Goal: Task Accomplishment & Management: Use online tool/utility

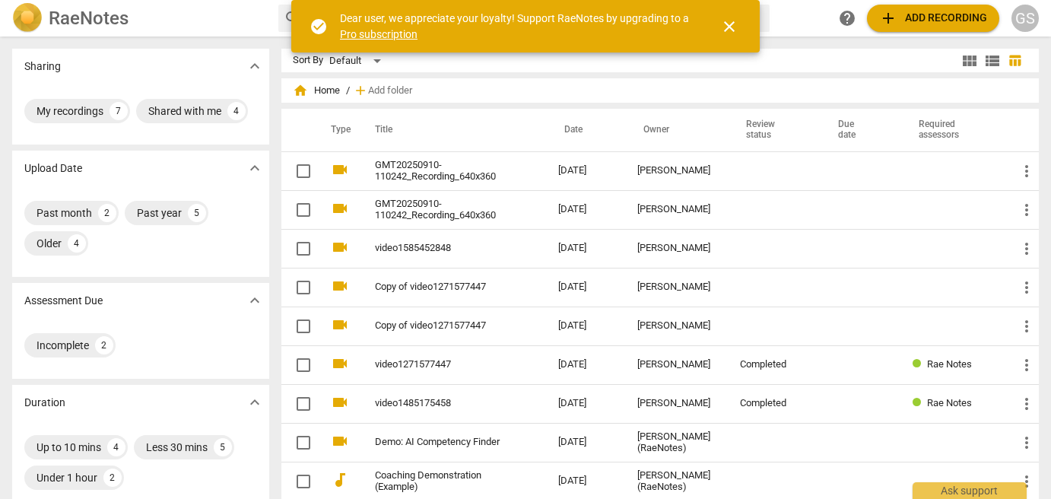
click at [732, 22] on span "close" at bounding box center [729, 26] width 18 height 18
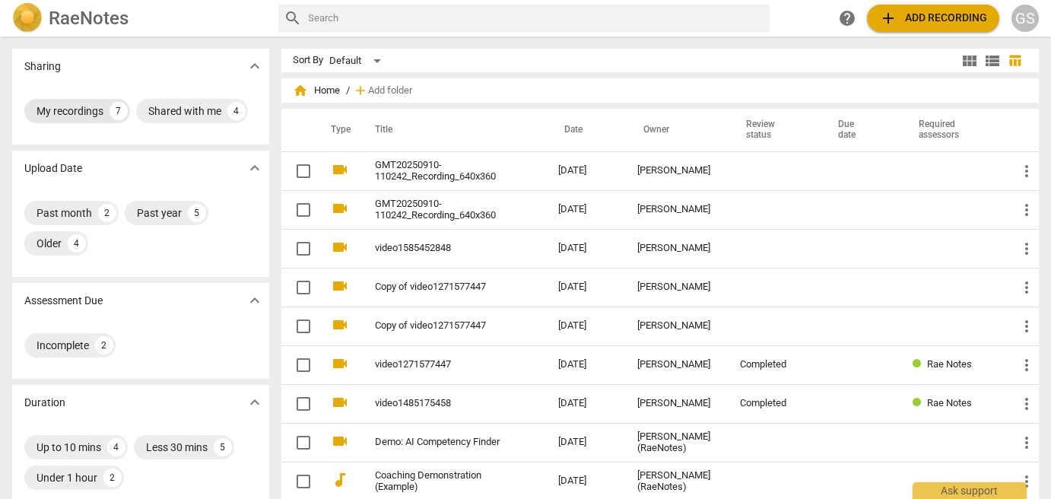
click at [89, 111] on div "My recordings" at bounding box center [69, 110] width 67 height 15
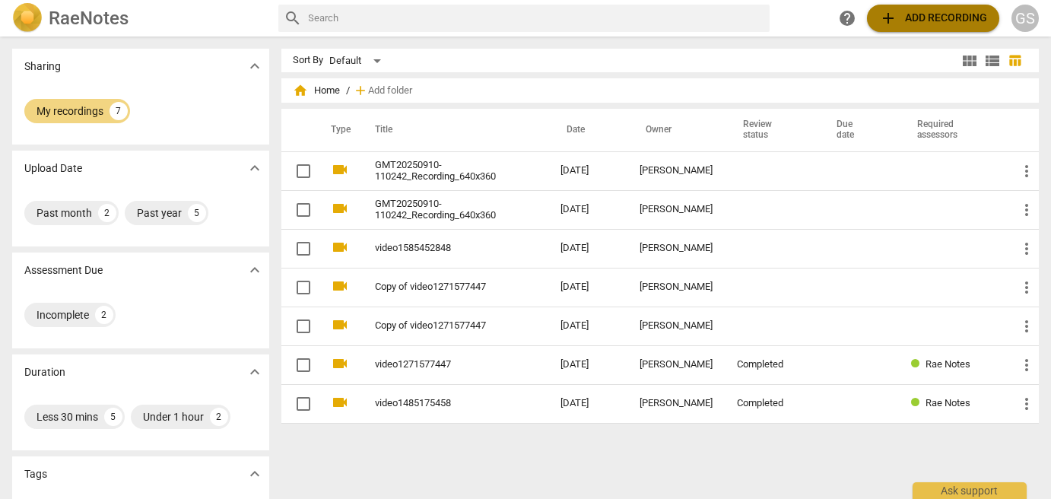
click at [920, 21] on span "add Add recording" at bounding box center [933, 18] width 108 height 18
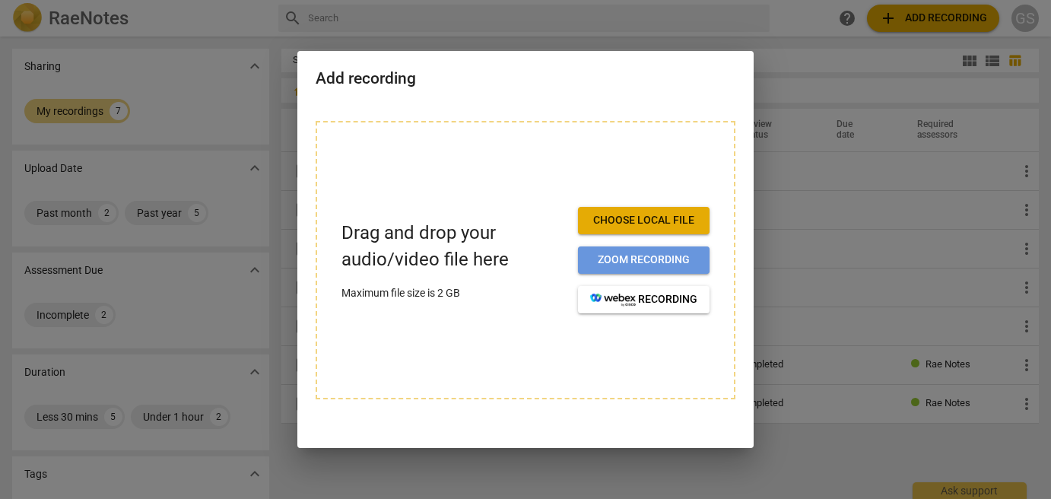
click at [651, 267] on span "Zoom recording" at bounding box center [643, 259] width 107 height 15
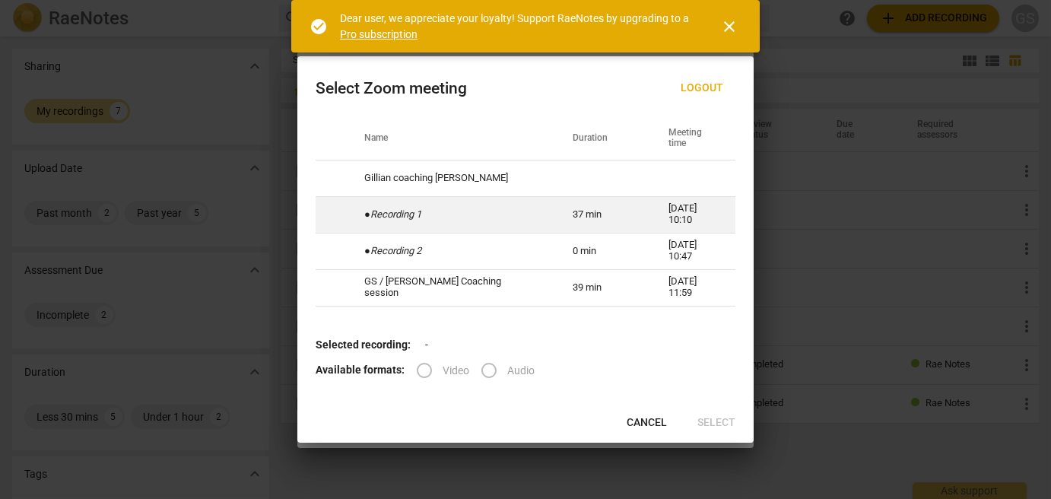
click at [421, 208] on icon "Recording 1" at bounding box center [395, 213] width 51 height 11
radio input "true"
click at [708, 425] on span "Select" at bounding box center [716, 422] width 38 height 15
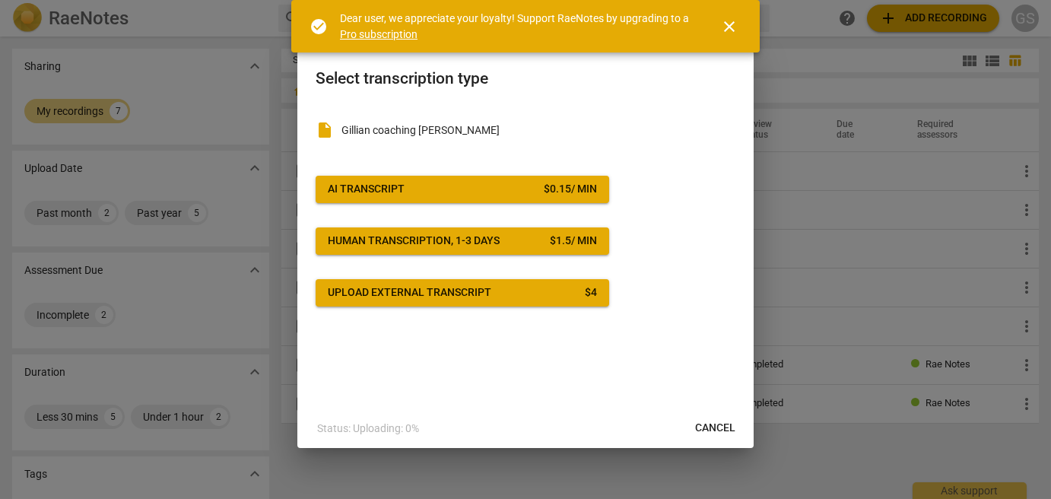
click at [462, 191] on span "AI Transcript $ 0.15 / min" at bounding box center [462, 189] width 269 height 15
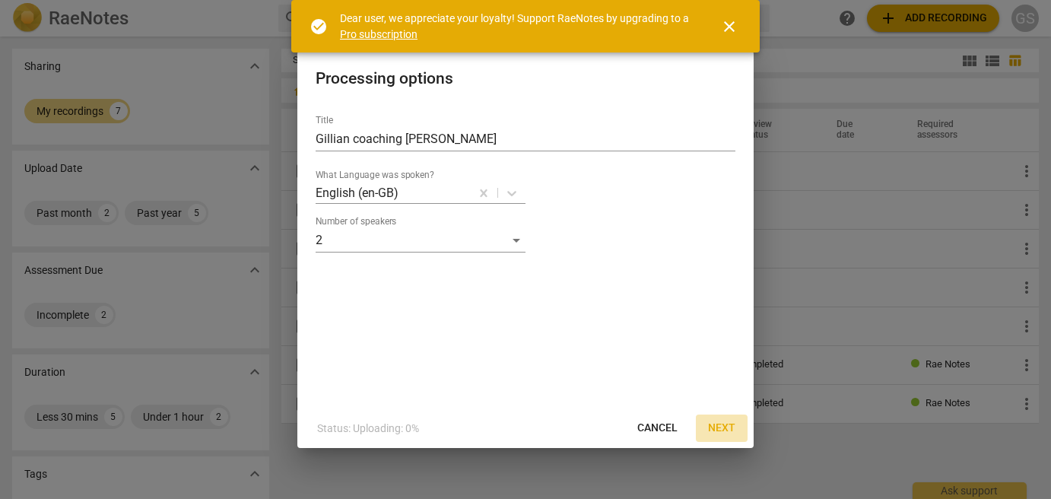
click at [714, 429] on span "Next" at bounding box center [721, 427] width 27 height 15
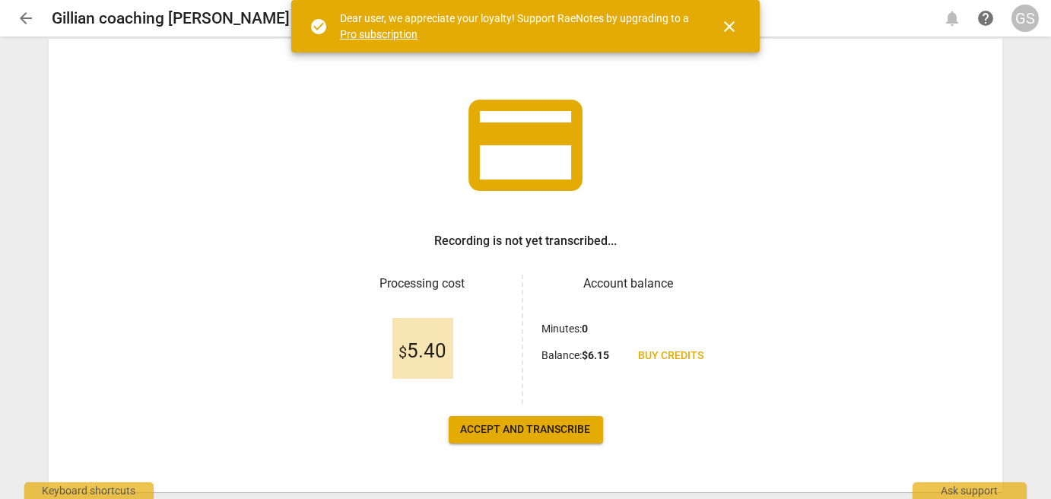
scroll to position [101, 0]
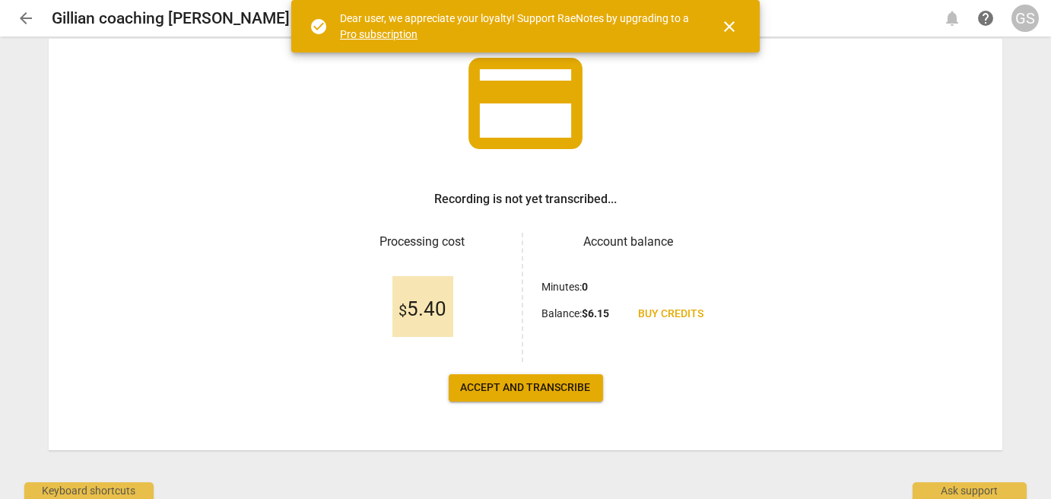
click at [530, 391] on span "Accept and transcribe" at bounding box center [526, 387] width 130 height 15
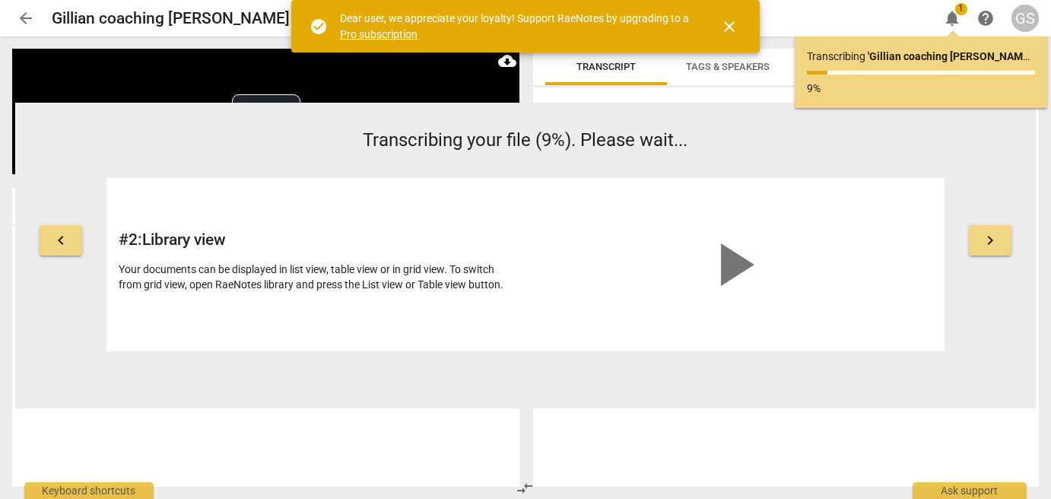
click at [726, 27] on span "close" at bounding box center [729, 26] width 18 height 18
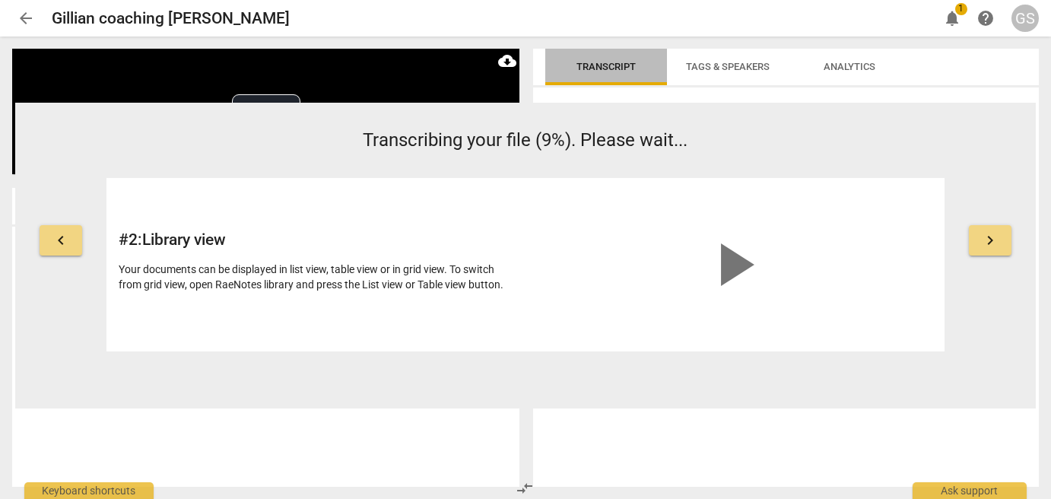
click at [608, 66] on span "Transcript" at bounding box center [605, 66] width 59 height 11
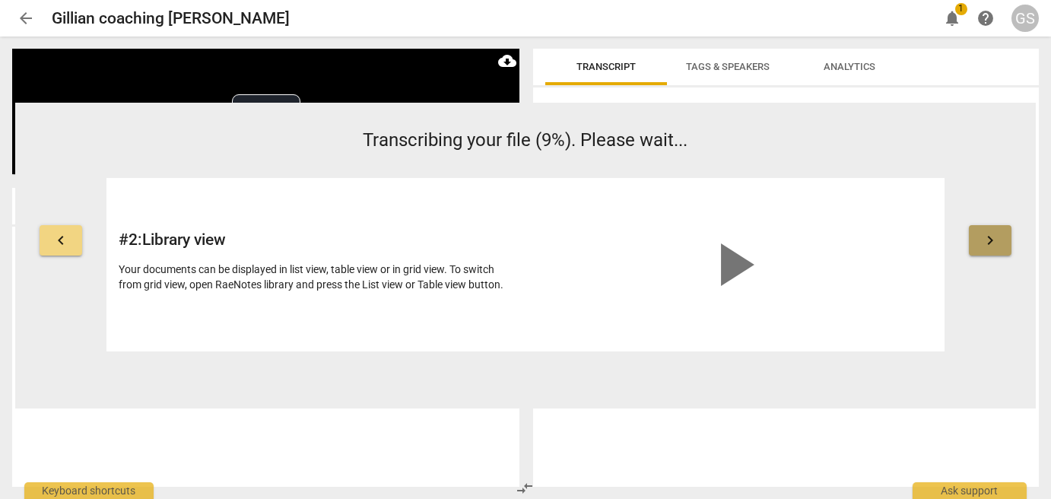
click at [1000, 235] on button "keyboard_arrow_right" at bounding box center [989, 240] width 43 height 30
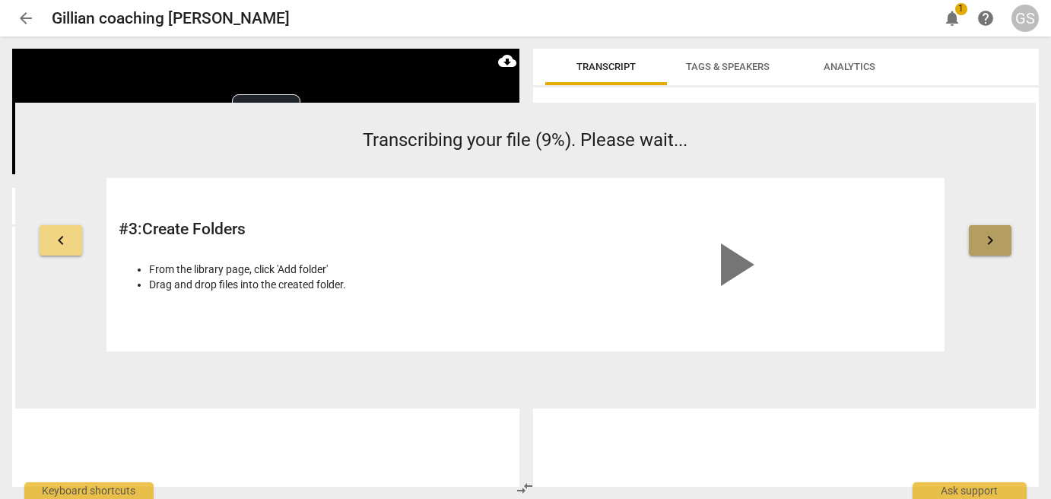
click at [1000, 235] on button "keyboard_arrow_right" at bounding box center [989, 240] width 43 height 30
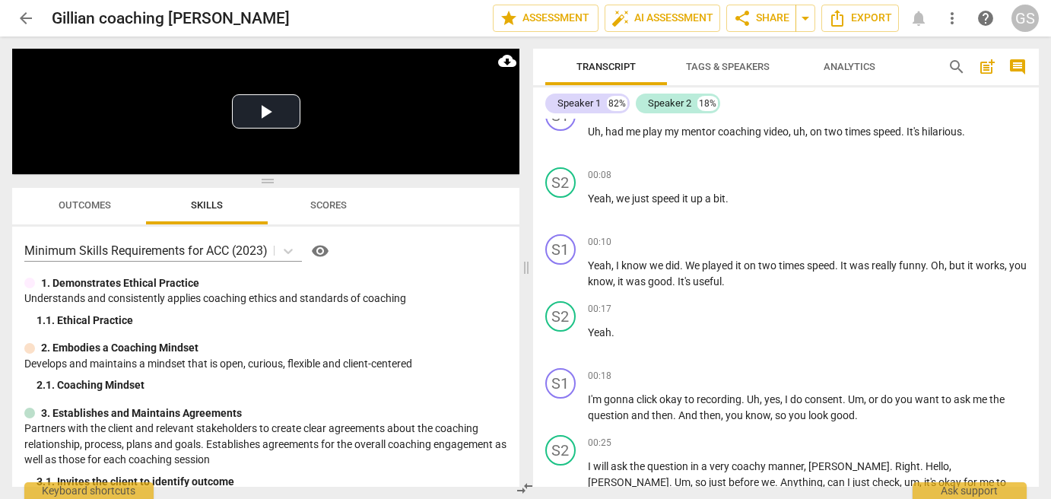
scroll to position [0, 0]
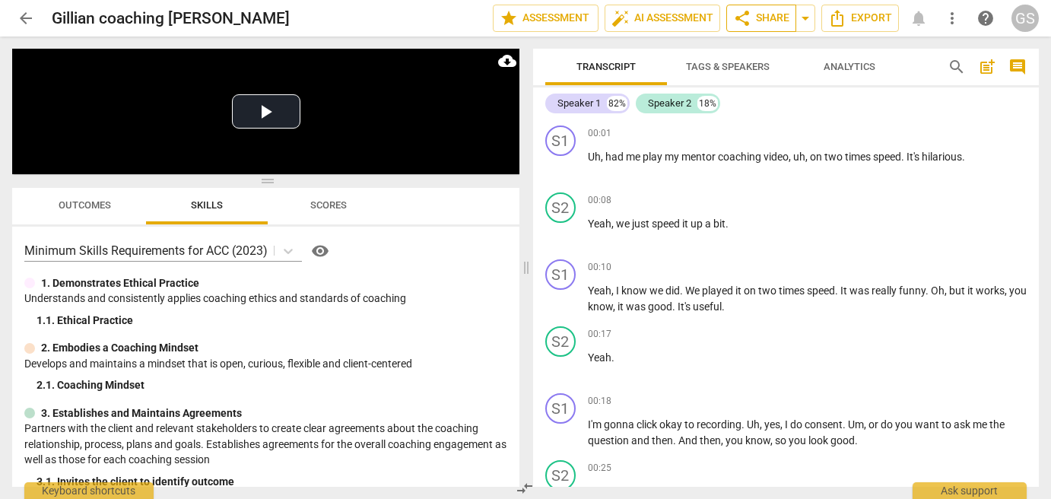
click at [775, 21] on span "share Share" at bounding box center [761, 18] width 56 height 18
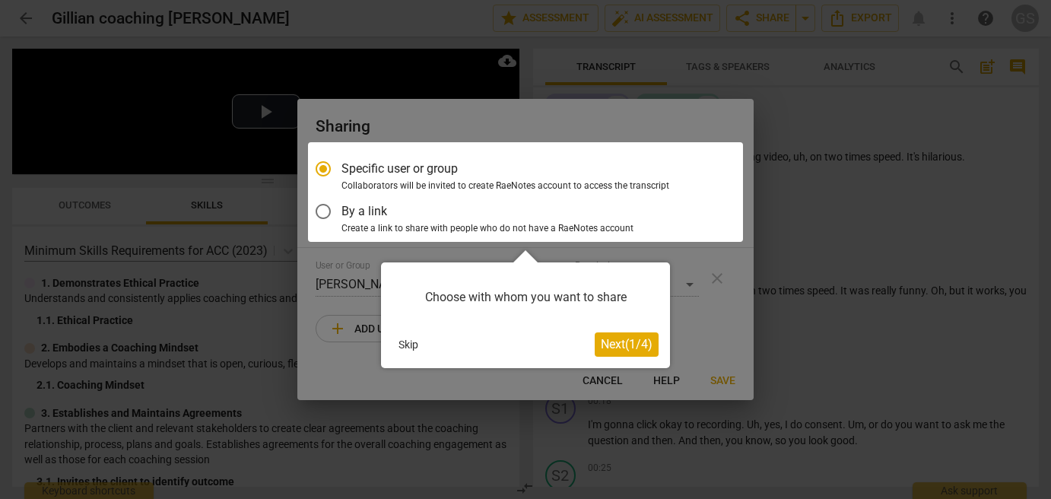
click at [407, 343] on button "Skip" at bounding box center [408, 344] width 32 height 23
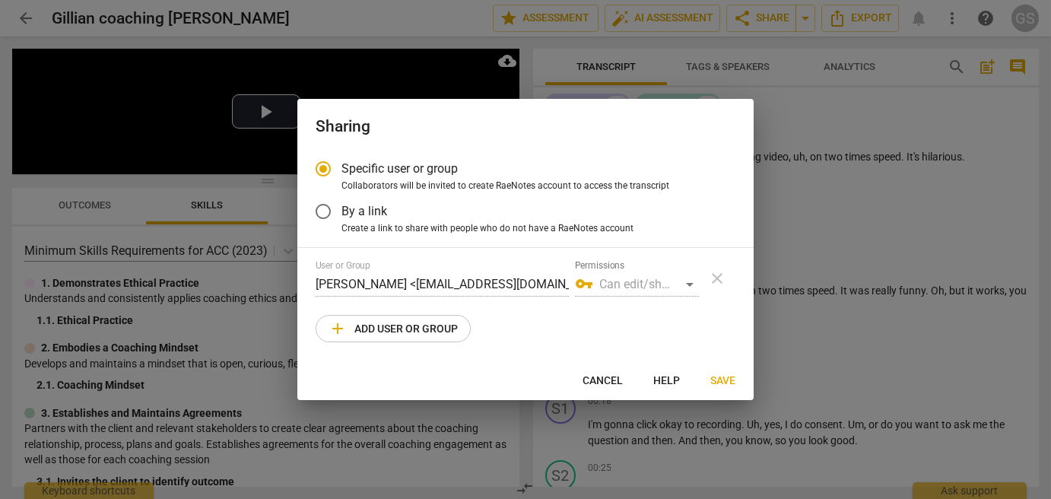
click at [873, 125] on div at bounding box center [525, 249] width 1051 height 499
radio input "false"
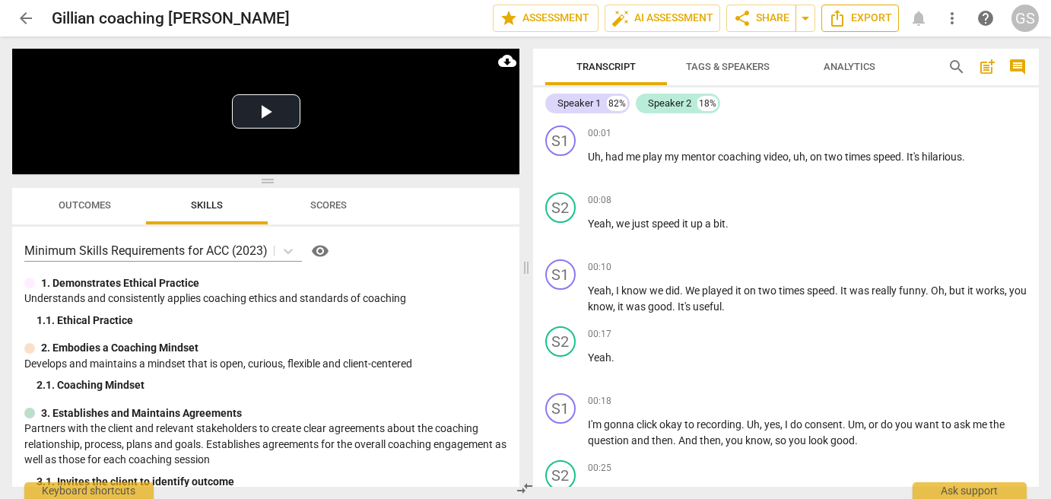
click at [856, 21] on span "Export" at bounding box center [860, 18] width 64 height 18
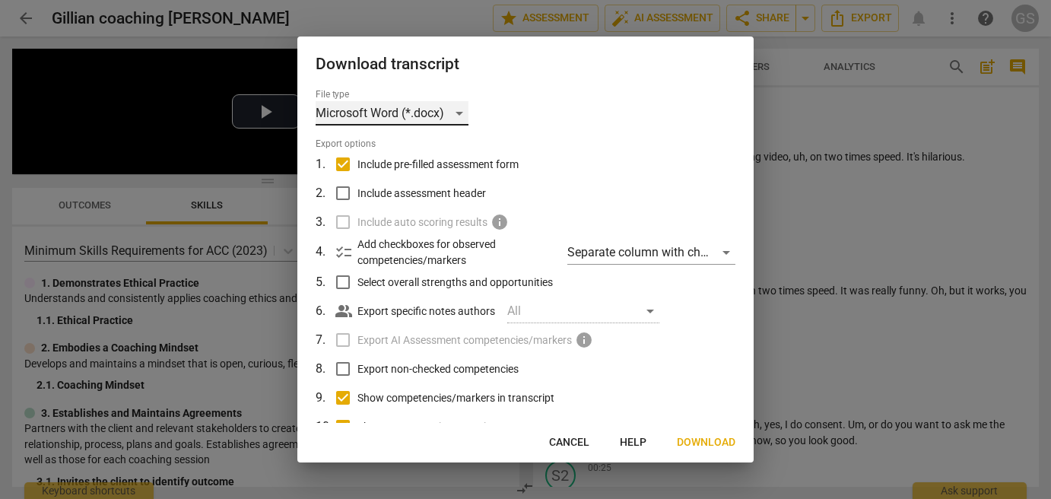
click at [465, 112] on div "Microsoft Word (*.docx)" at bounding box center [391, 113] width 153 height 24
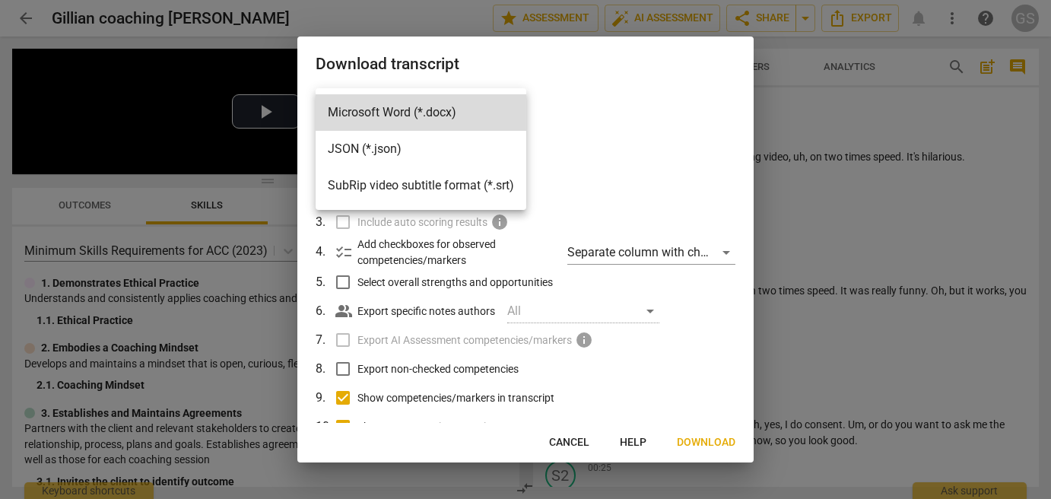
click at [590, 147] on div at bounding box center [525, 249] width 1051 height 499
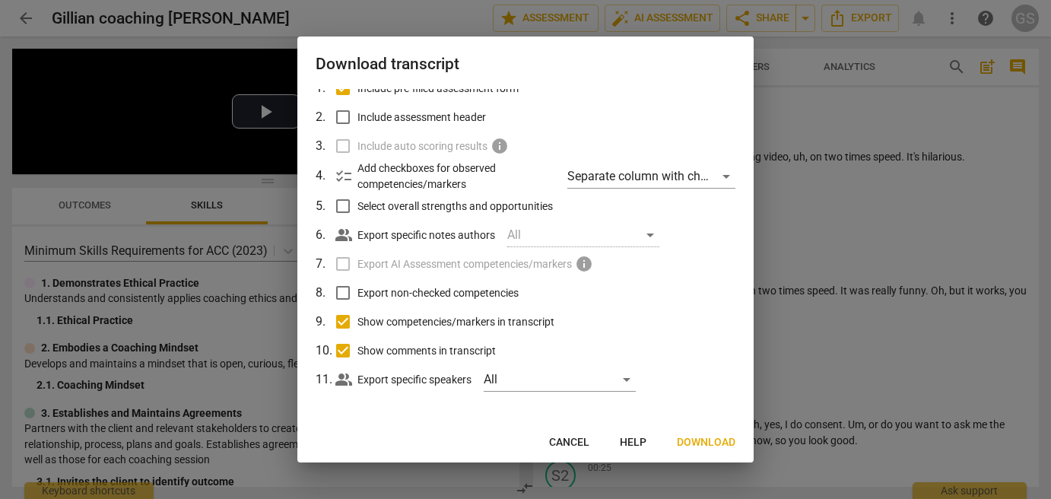
scroll to position [78, 0]
click at [344, 322] on input "Show competencies/markers in transcript" at bounding box center [342, 320] width 29 height 29
checkbox input "false"
click at [344, 346] on input "Show comments in transcript" at bounding box center [342, 348] width 29 height 29
checkbox input "false"
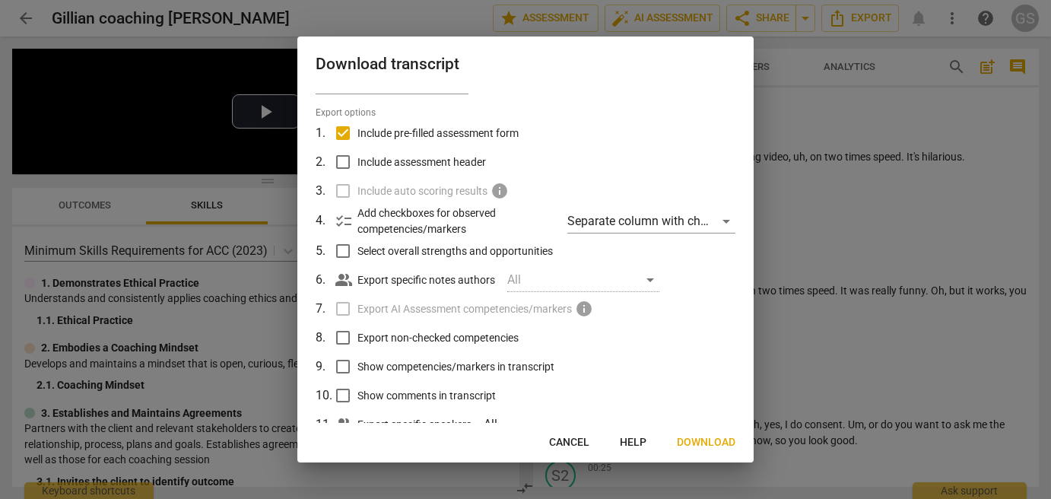
scroll to position [0, 0]
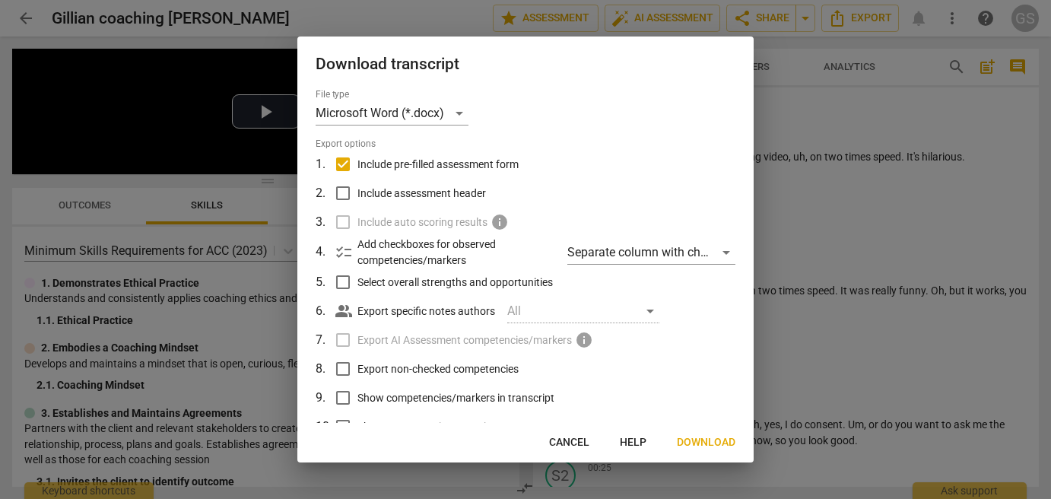
click at [344, 168] on input "Include pre-filled assessment form" at bounding box center [342, 164] width 29 height 29
checkbox input "false"
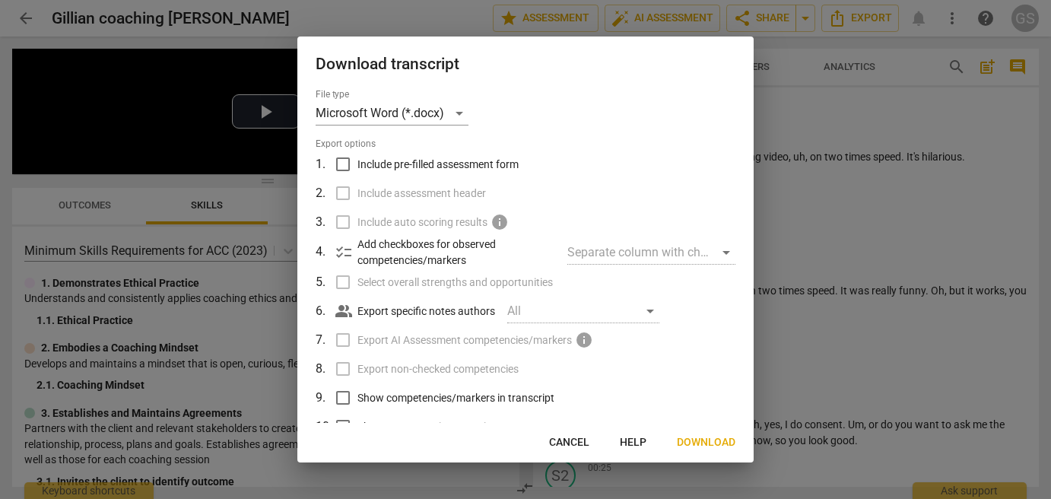
click at [709, 442] on span "Download" at bounding box center [706, 442] width 59 height 15
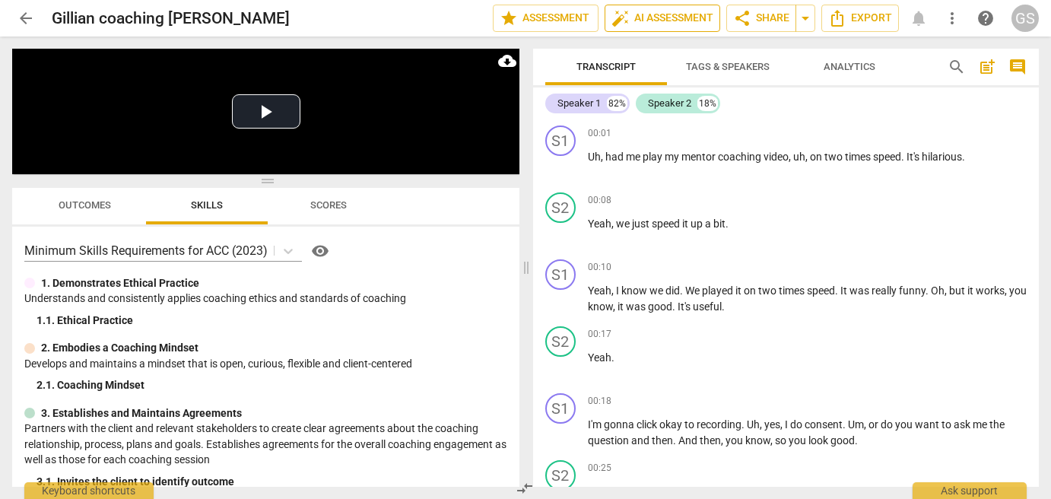
click at [669, 15] on span "auto_fix_high AI Assessment" at bounding box center [662, 18] width 102 height 18
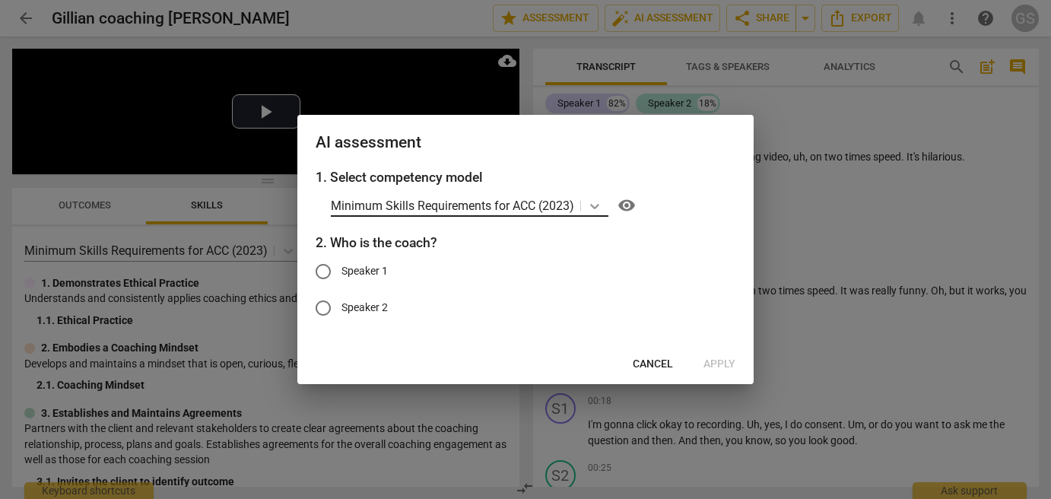
click at [598, 204] on icon at bounding box center [594, 206] width 9 height 5
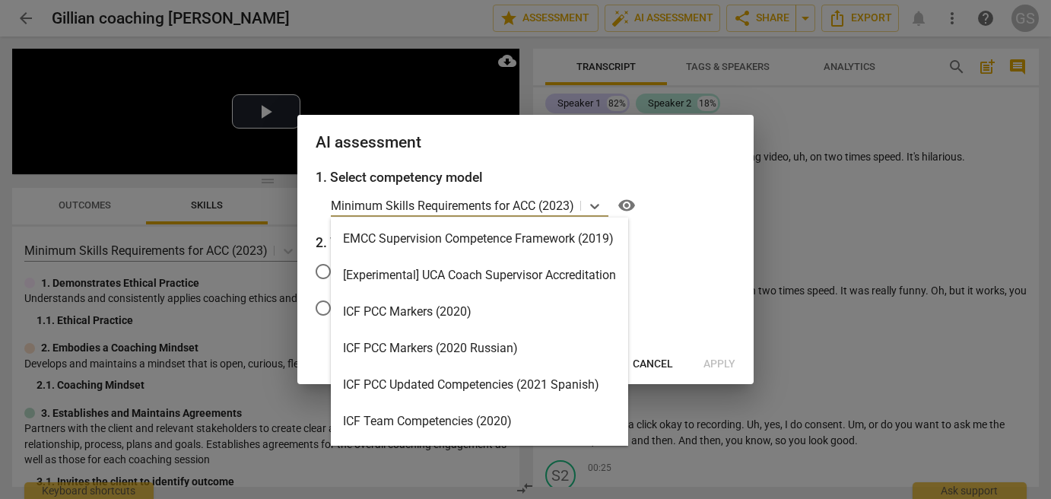
click at [456, 310] on div "ICF PCC Markers (2020)" at bounding box center [479, 311] width 297 height 36
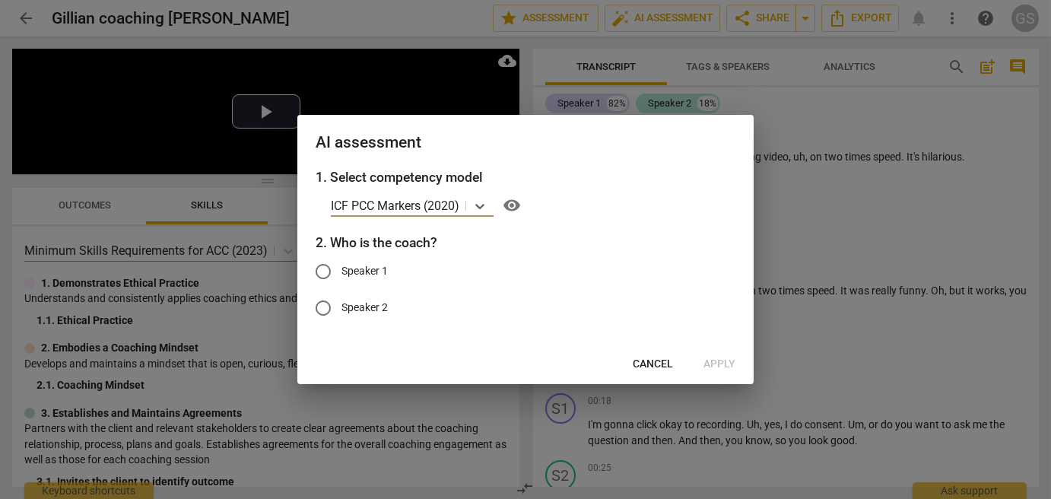
click at [821, 117] on div at bounding box center [525, 249] width 1051 height 499
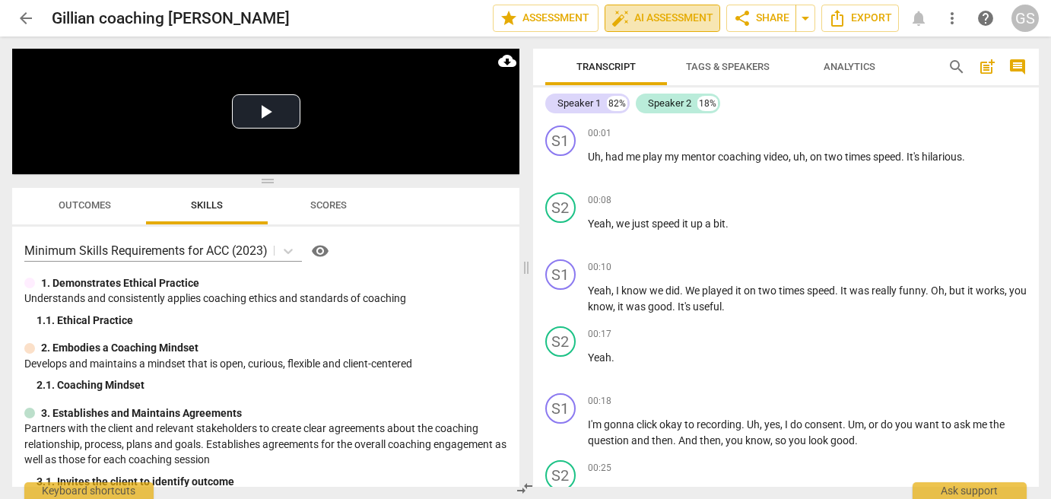
click at [671, 18] on span "auto_fix_high AI Assessment" at bounding box center [662, 18] width 102 height 18
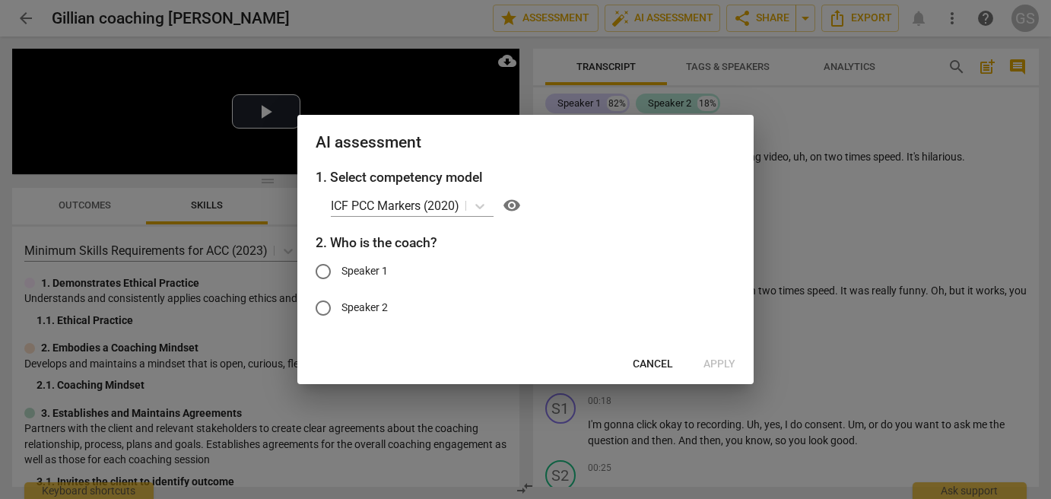
click at [328, 307] on input "Speaker 2" at bounding box center [323, 308] width 36 height 36
radio input "true"
click at [721, 368] on span "Apply" at bounding box center [719, 364] width 32 height 15
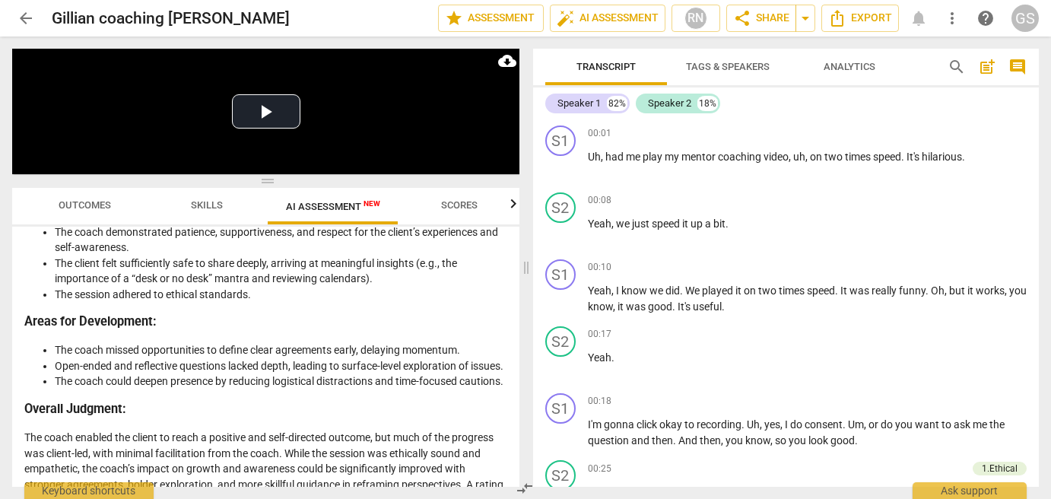
scroll to position [3294, 0]
